Goal: Transaction & Acquisition: Purchase product/service

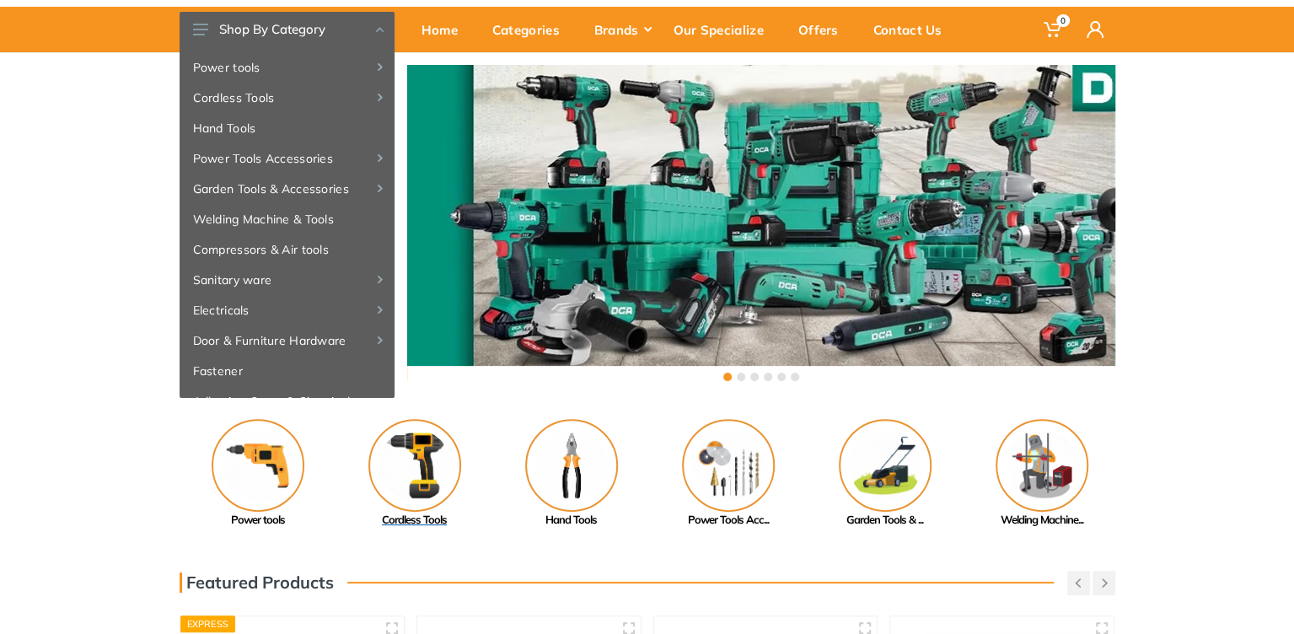
scroll to position [84, 0]
click at [427, 465] on img at bounding box center [414, 465] width 93 height 93
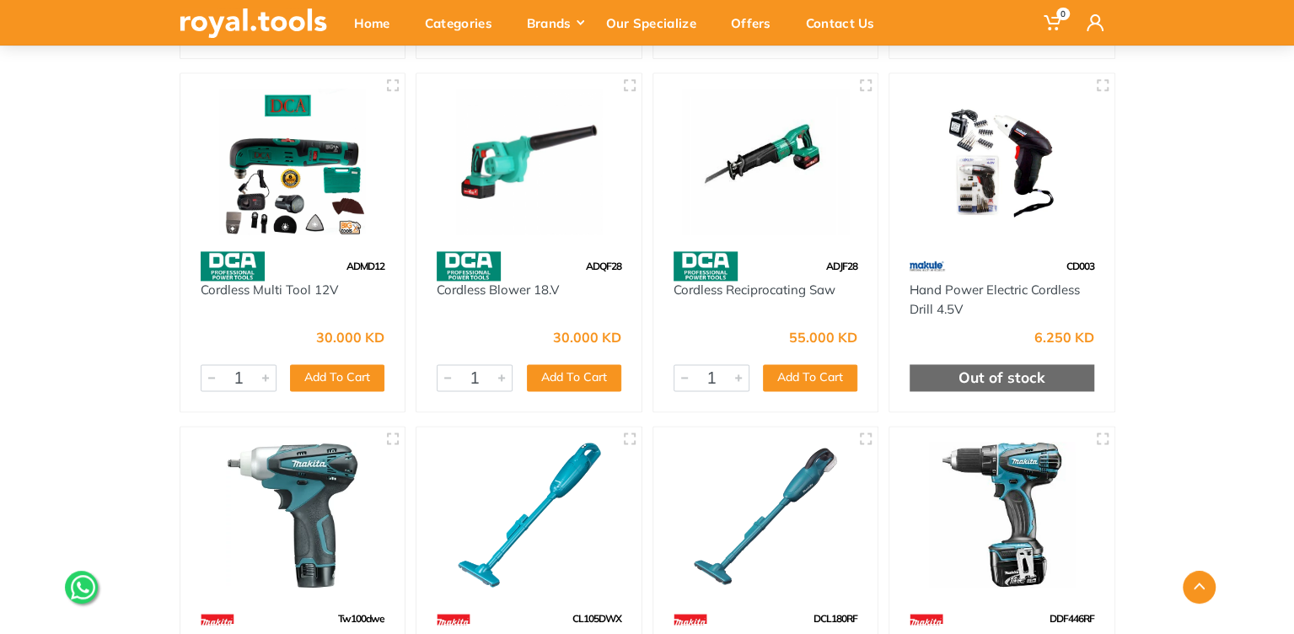
scroll to position [1349, 0]
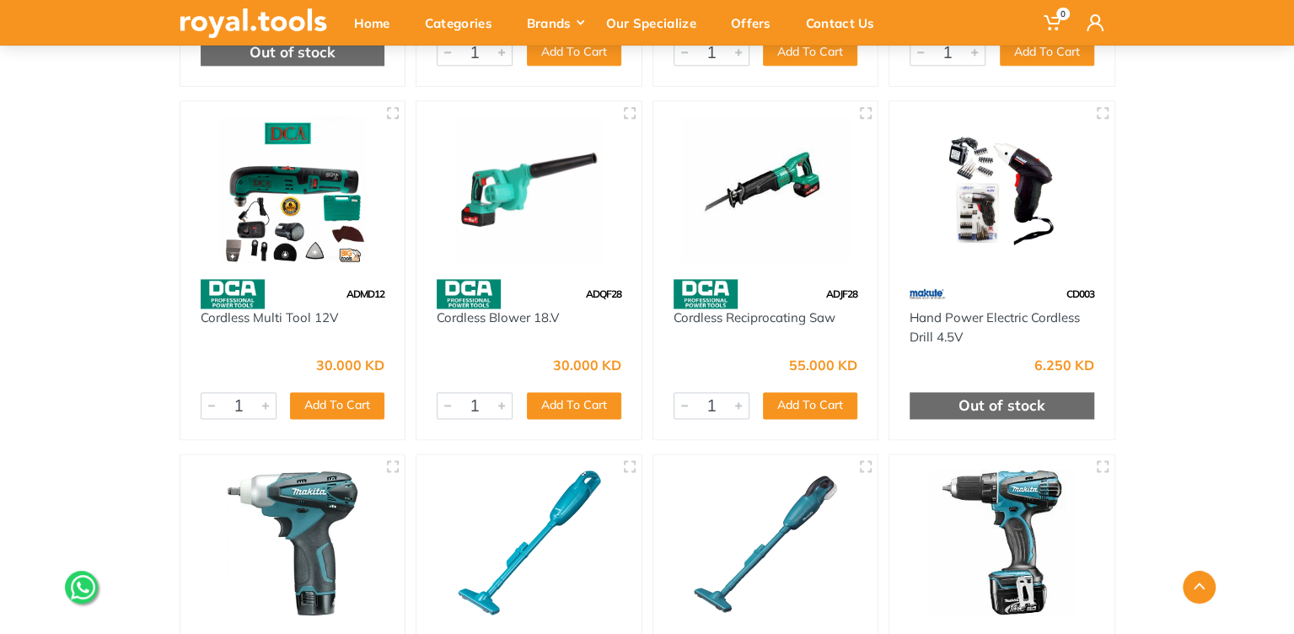
click at [317, 246] on img at bounding box center [293, 189] width 195 height 146
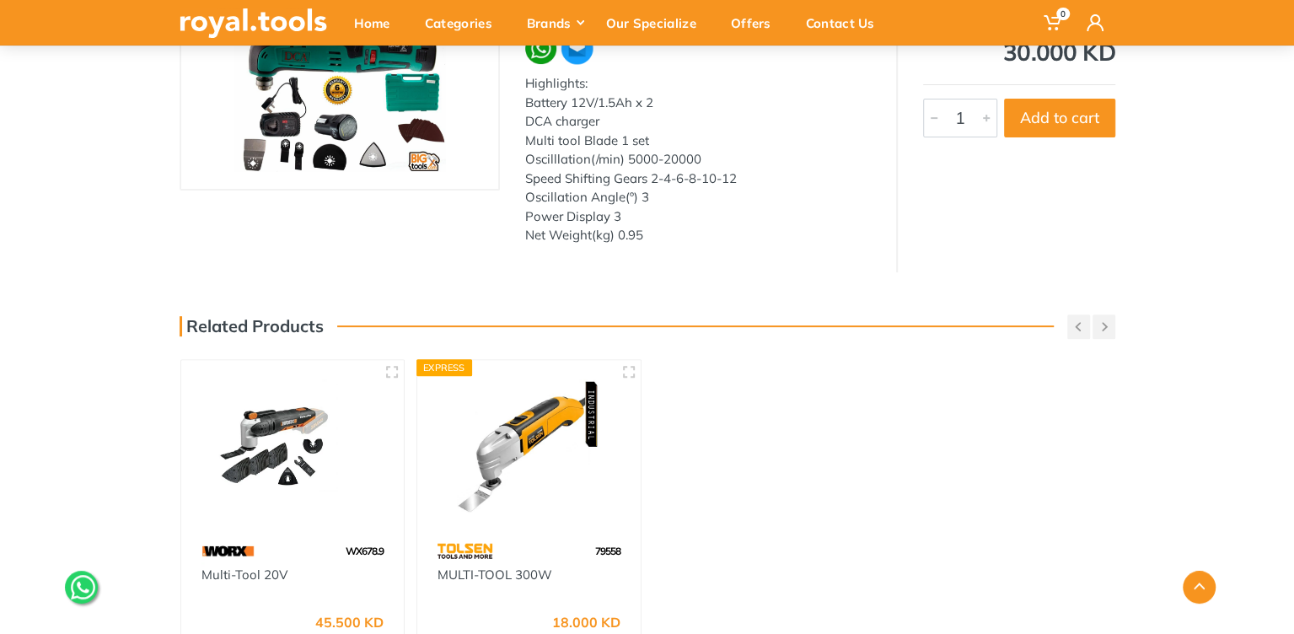
scroll to position [365, 0]
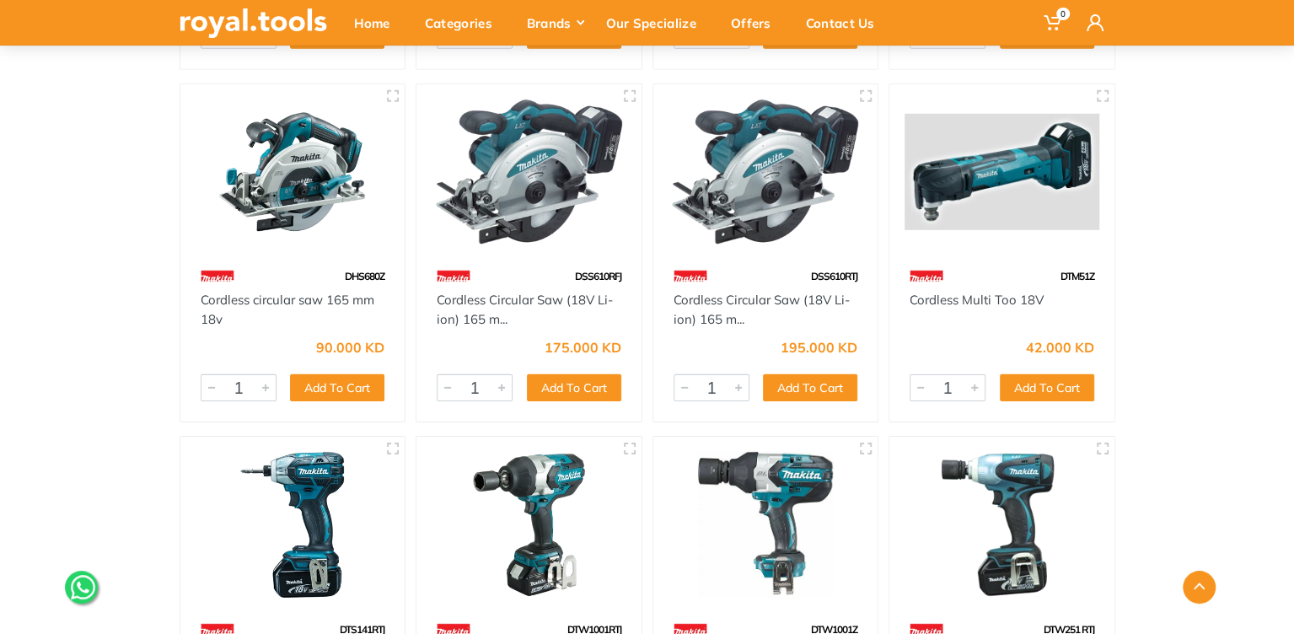
scroll to position [3245, 0]
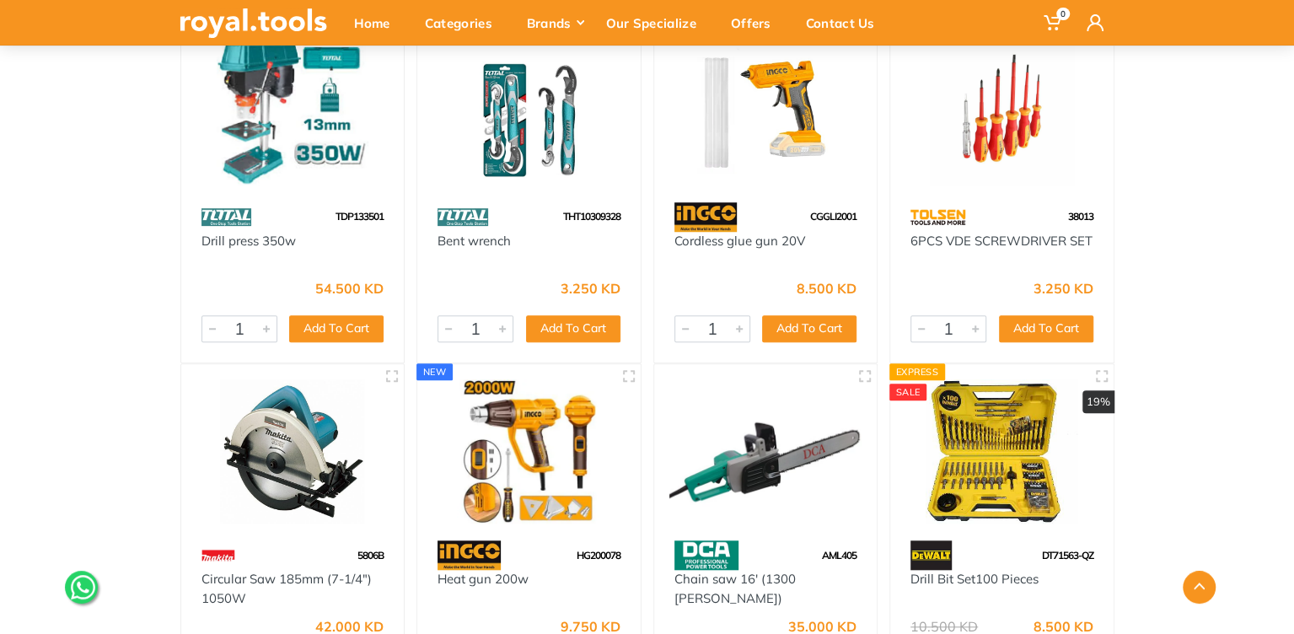
scroll to position [759, 0]
